Goal: Download file/media

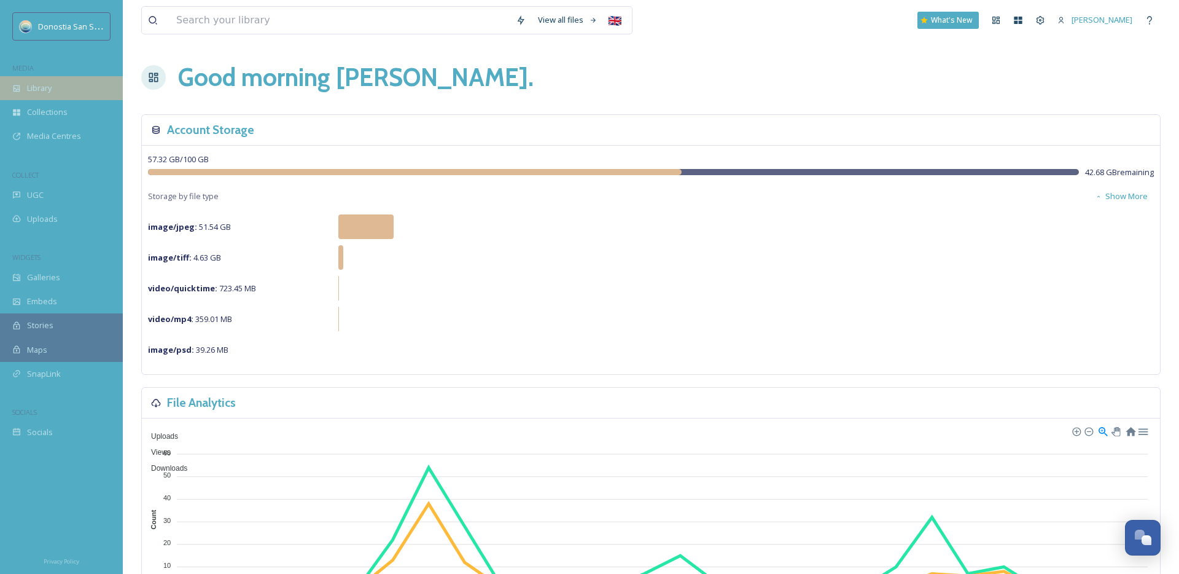
click at [112, 98] on div "Library" at bounding box center [61, 88] width 123 height 24
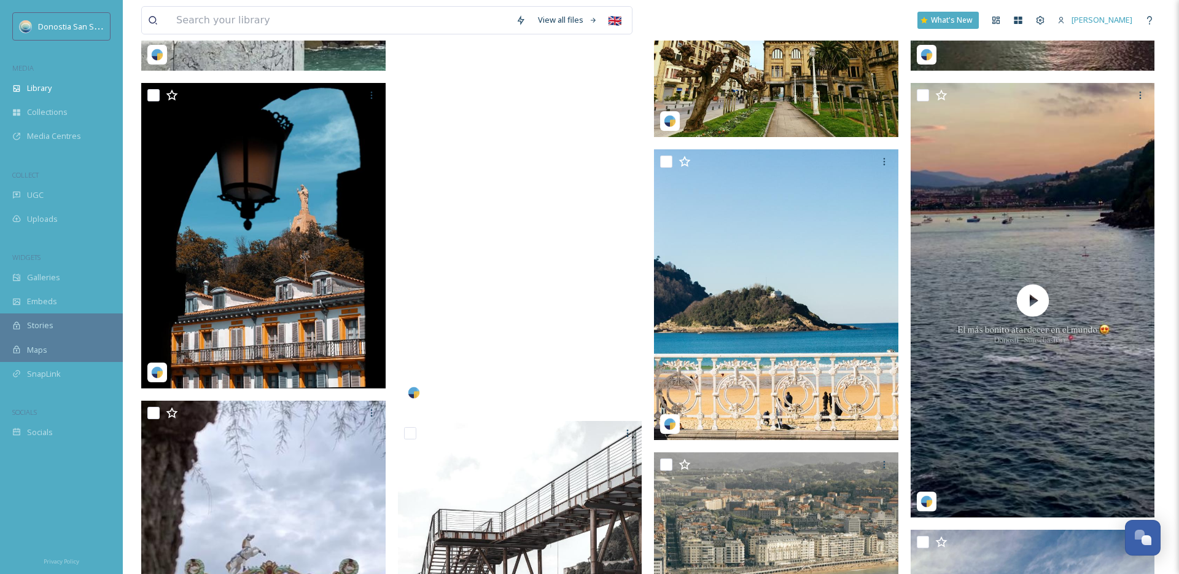
scroll to position [574, 0]
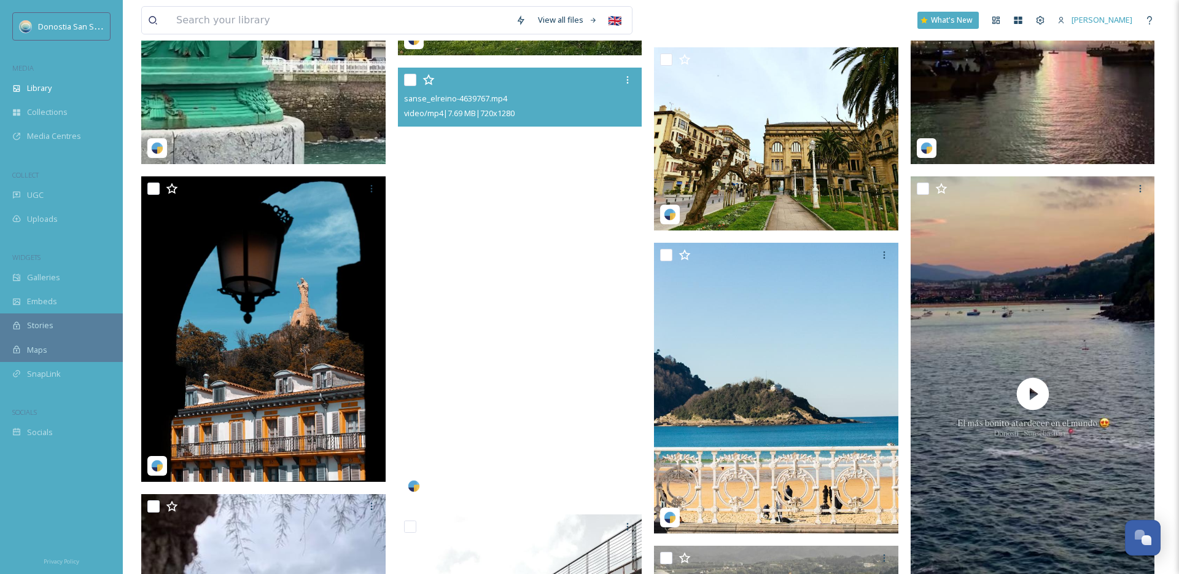
click at [496, 207] on video "sanse_elreino-4639767.mp4" at bounding box center [520, 285] width 244 height 435
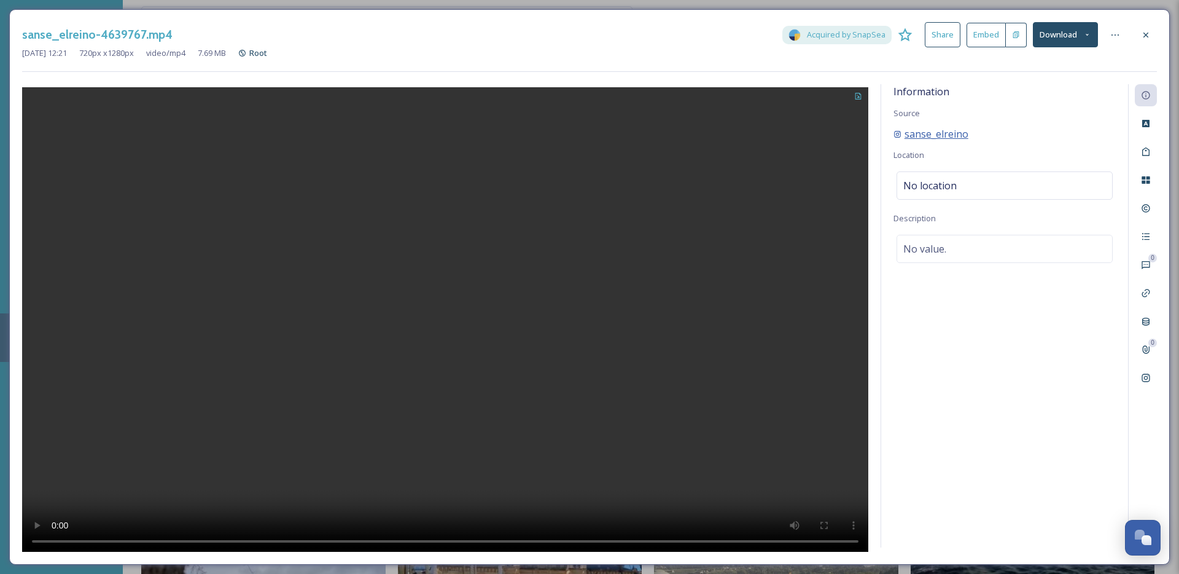
click at [935, 133] on span "sanse_elreino" at bounding box center [937, 134] width 64 height 15
drag, startPoint x: 988, startPoint y: 122, endPoint x: 987, endPoint y: 128, distance: 6.2
click at [988, 122] on div "Information Source sanse_elreino Location No location Description No value." at bounding box center [1004, 315] width 247 height 463
drag, startPoint x: 987, startPoint y: 131, endPoint x: 904, endPoint y: 136, distance: 83.0
click at [904, 136] on div "sanse_elreino" at bounding box center [1004, 134] width 222 height 15
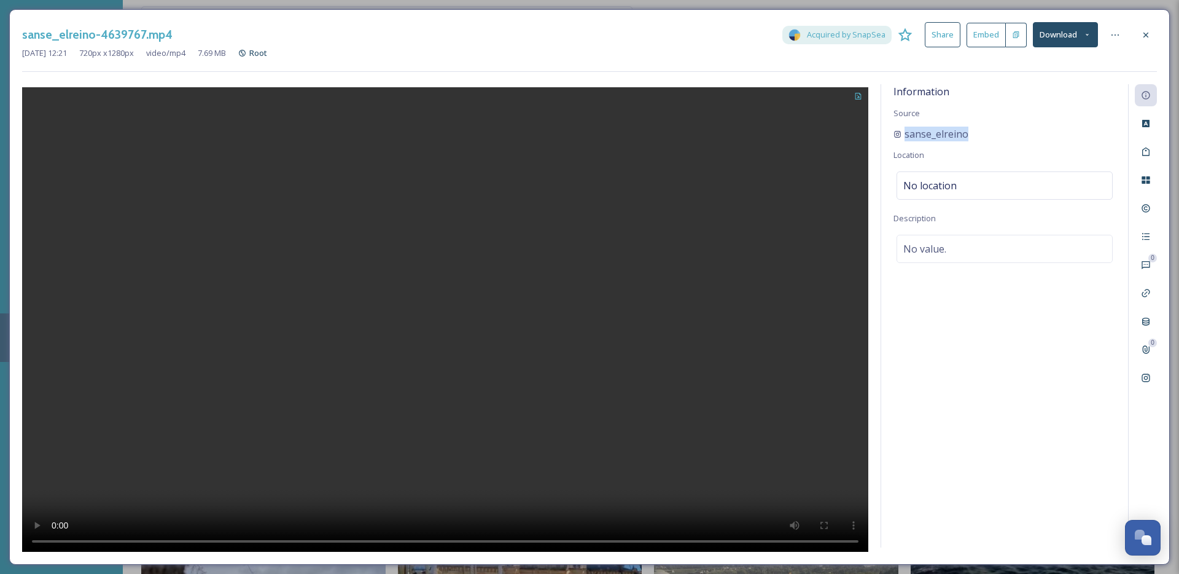
copy span "sanse_elreino"
click at [1157, 33] on div "sanse_elreino-4639767.mp4 Acquired by SnapSea Share Embed Download Jul 16 2025 …" at bounding box center [589, 286] width 1161 height 555
click at [1150, 36] on icon at bounding box center [1146, 35] width 10 height 10
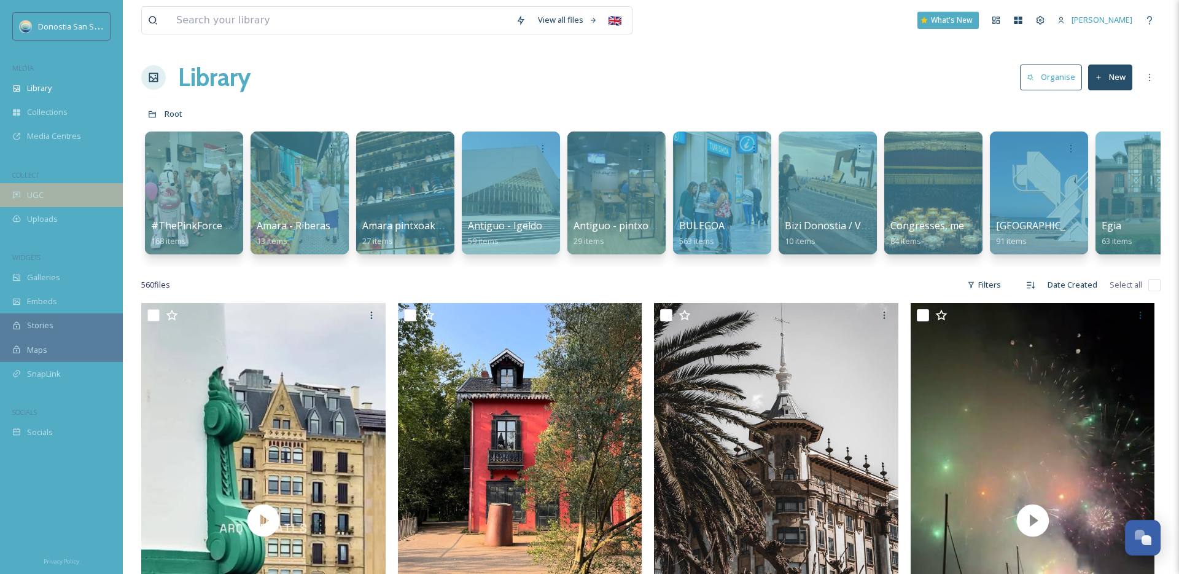
click at [42, 192] on span "UGC" at bounding box center [35, 195] width 17 height 12
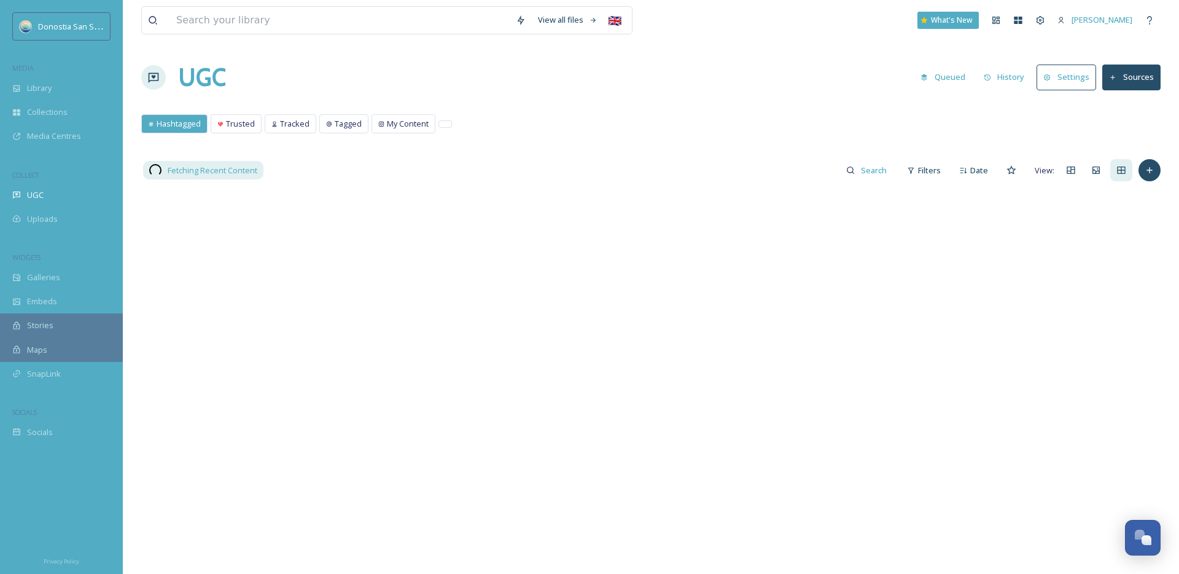
click at [55, 96] on div "Library" at bounding box center [61, 88] width 123 height 24
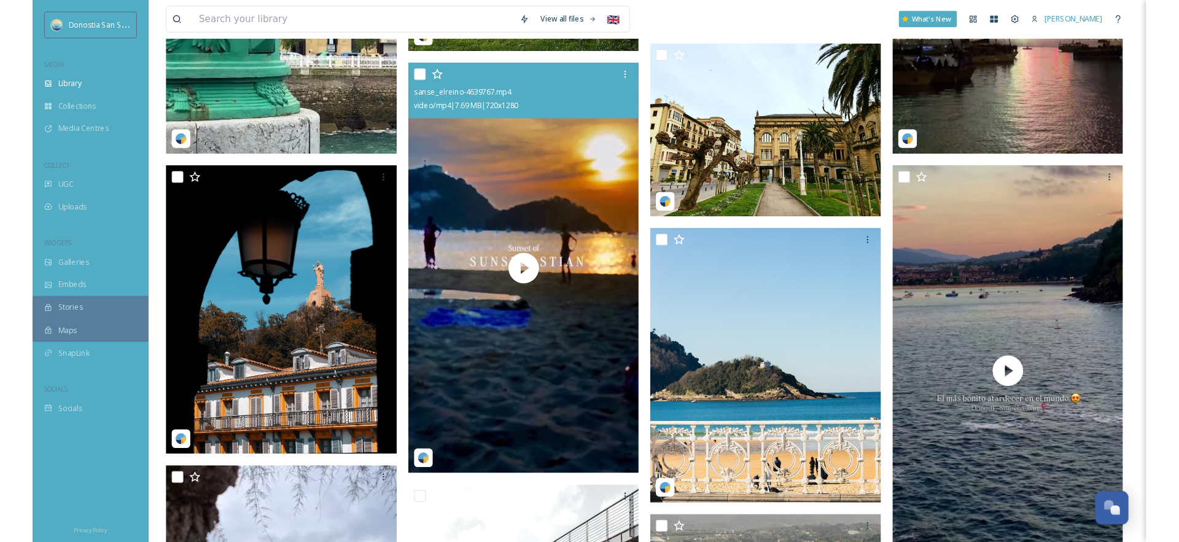
scroll to position [583, 0]
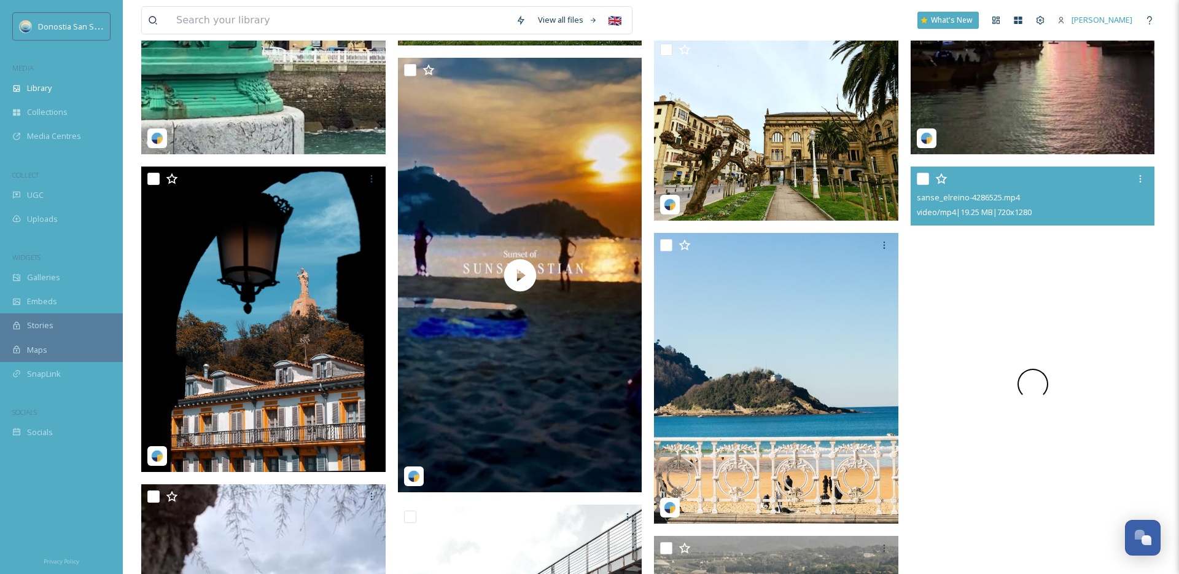
click at [957, 237] on video "sanse_elreino-4286525.mp4" at bounding box center [1033, 383] width 244 height 435
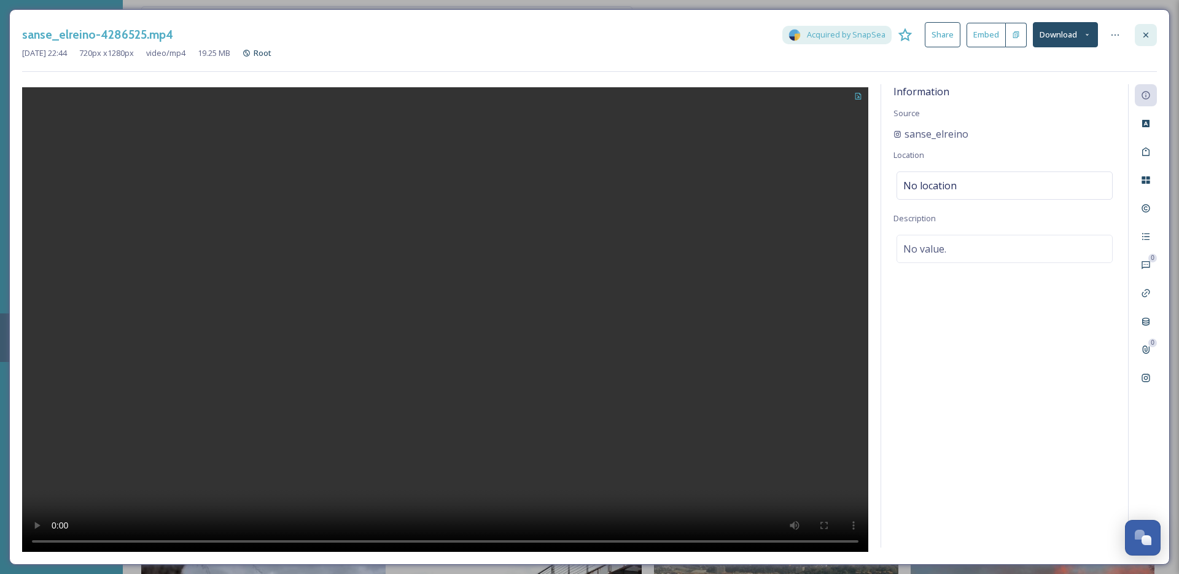
click at [1145, 36] on icon at bounding box center [1146, 35] width 10 height 10
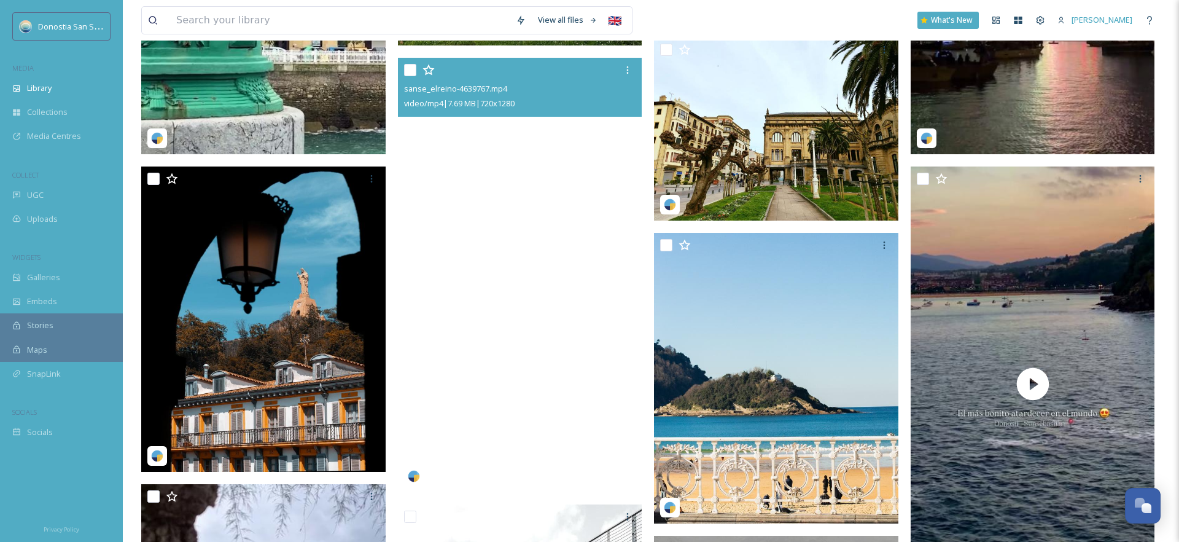
click at [513, 249] on video "sanse_elreino-4639767.mp4" at bounding box center [520, 275] width 244 height 435
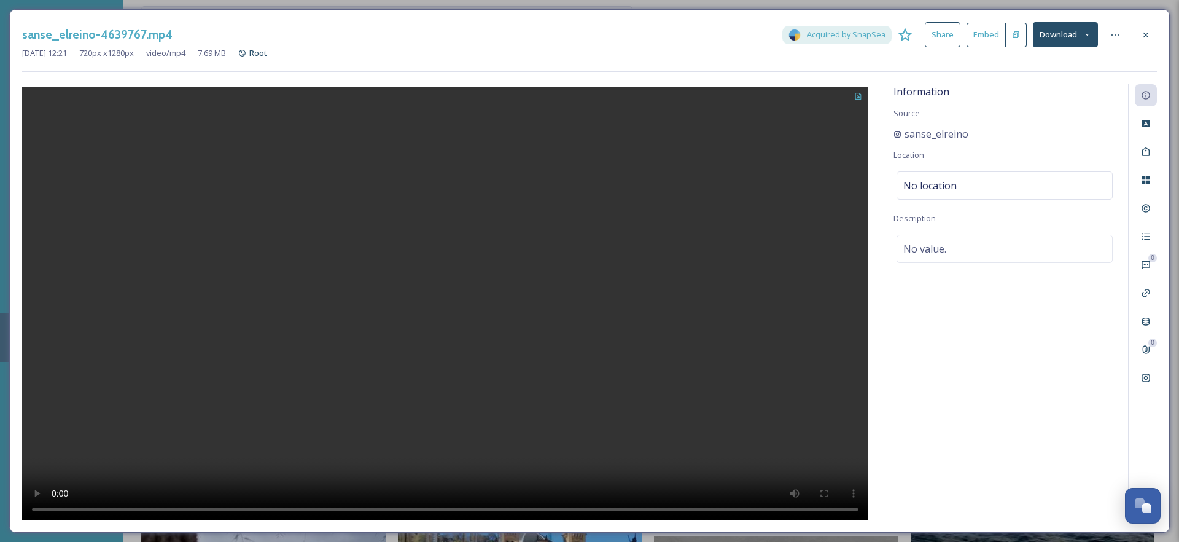
click at [1143, 34] on icon at bounding box center [1146, 35] width 10 height 10
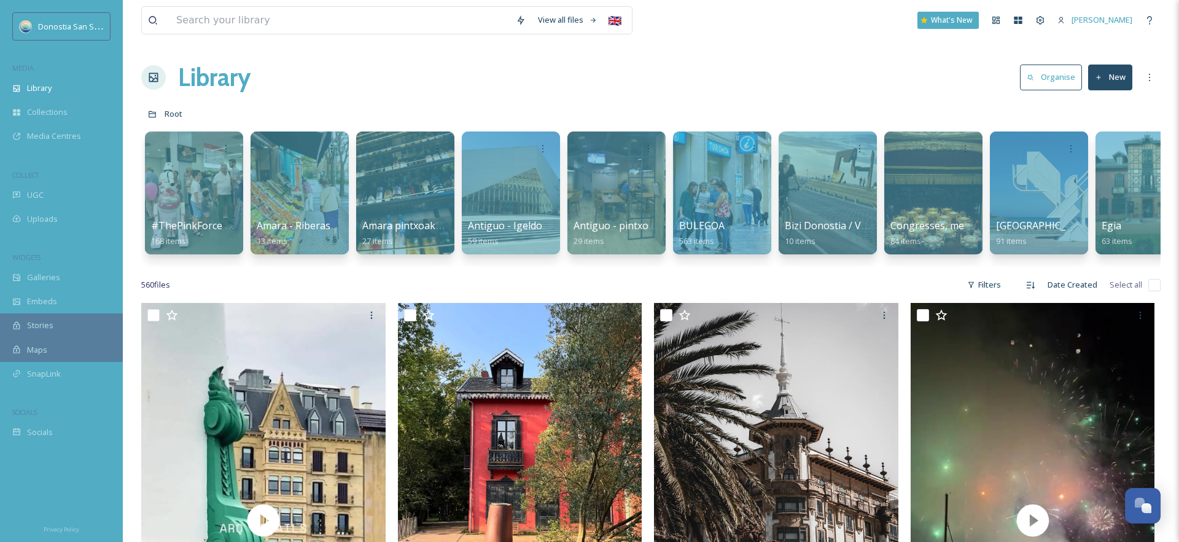
click at [773, 115] on div "Root" at bounding box center [650, 113] width 1019 height 23
